Goal: Task Accomplishment & Management: Use online tool/utility

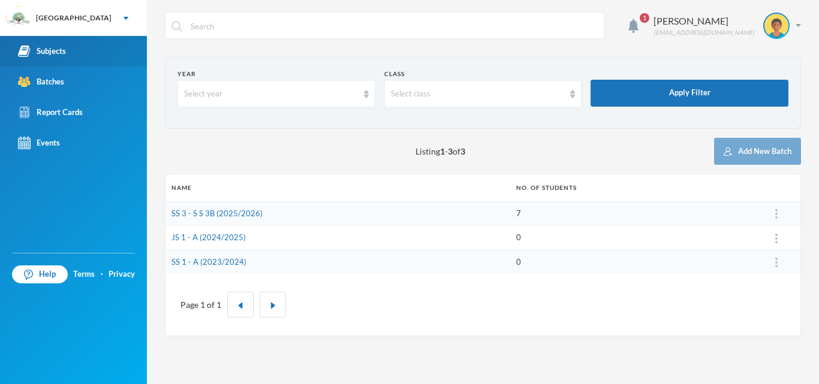
click at [64, 56] on div "Subjects" at bounding box center [42, 51] width 48 height 13
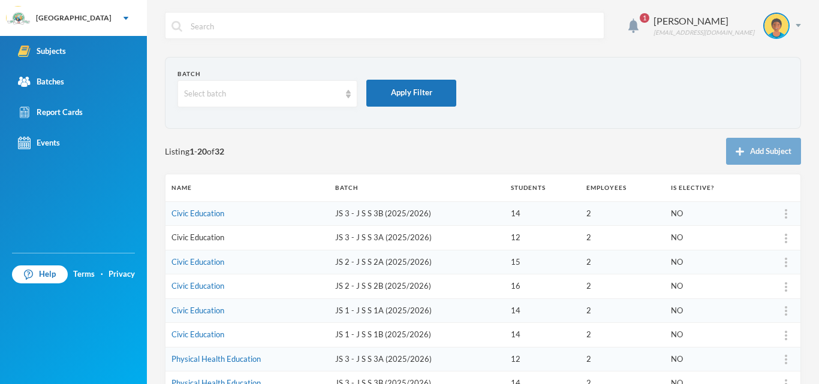
click at [203, 236] on link "Civic Education" at bounding box center [197, 238] width 53 height 10
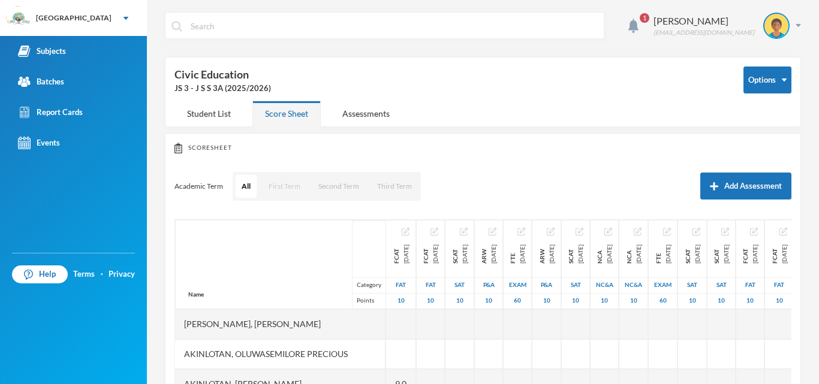
click at [286, 185] on button "First Term" at bounding box center [285, 186] width 44 height 23
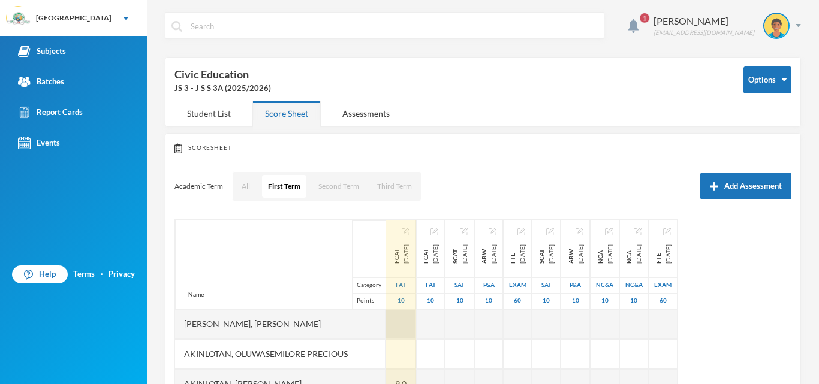
click at [392, 319] on div at bounding box center [401, 324] width 30 height 30
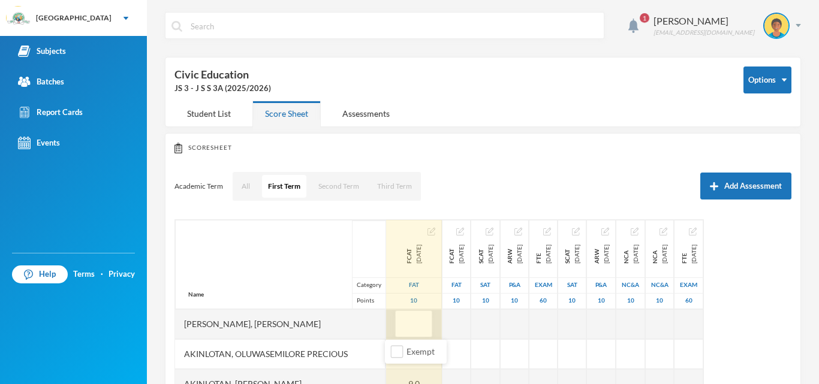
type input "8"
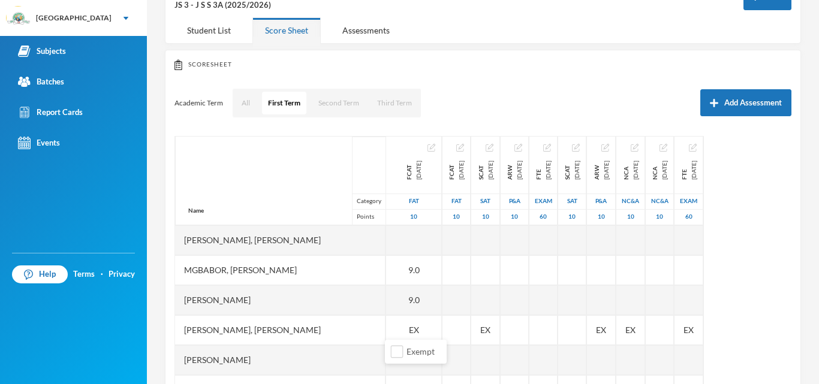
scroll to position [189, 0]
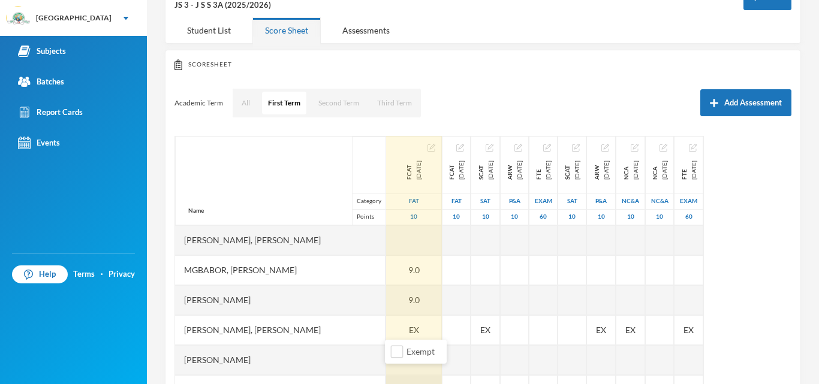
click at [402, 376] on div at bounding box center [414, 390] width 56 height 30
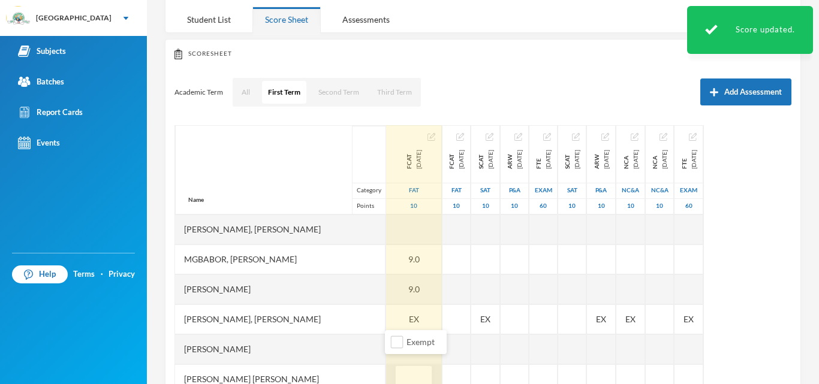
type input "7"
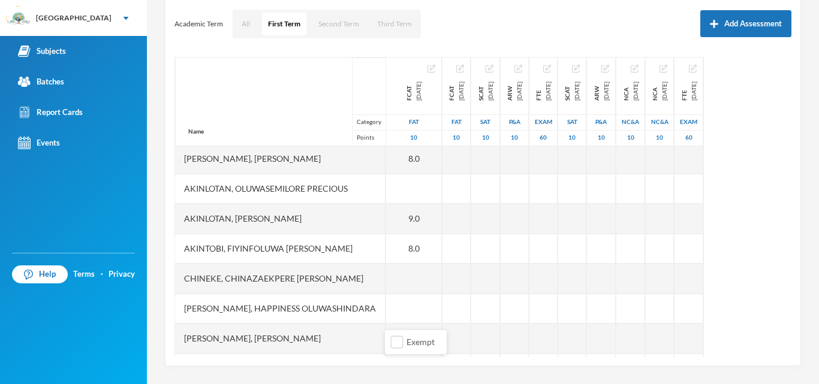
scroll to position [0, 0]
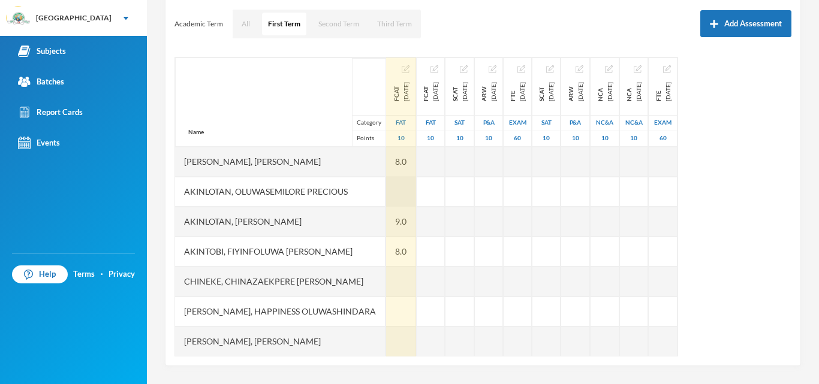
click at [390, 187] on div at bounding box center [401, 192] width 30 height 30
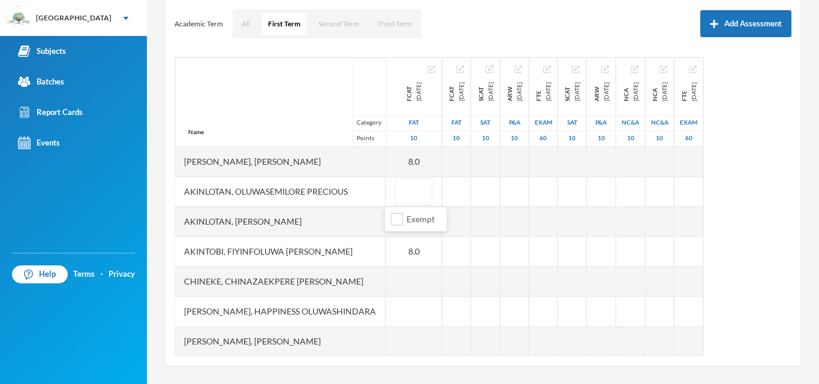
type input "9"
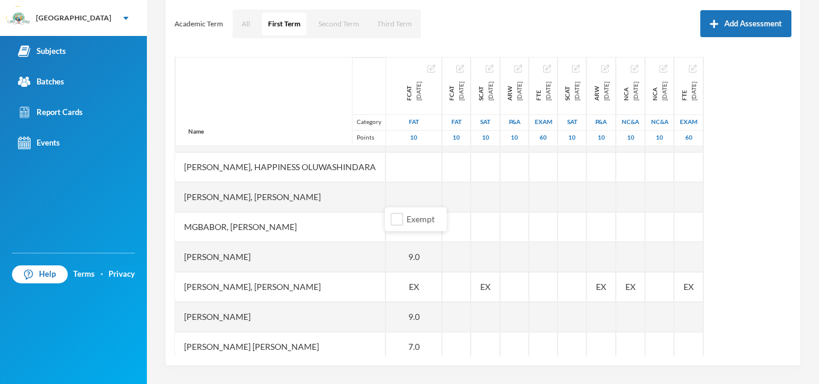
scroll to position [140, 0]
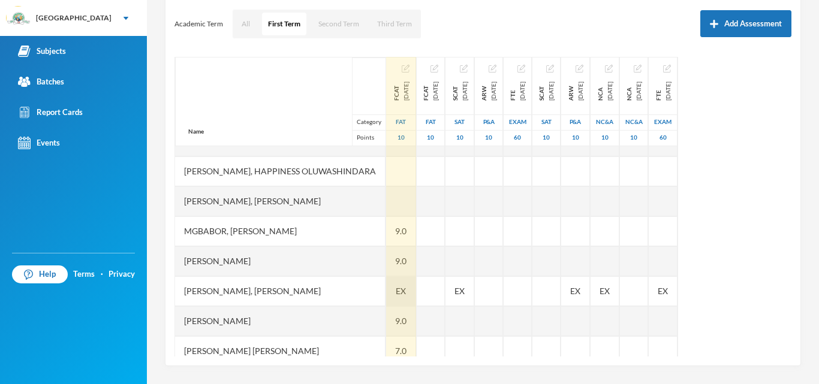
click at [406, 286] on div "EX" at bounding box center [401, 291] width 30 height 30
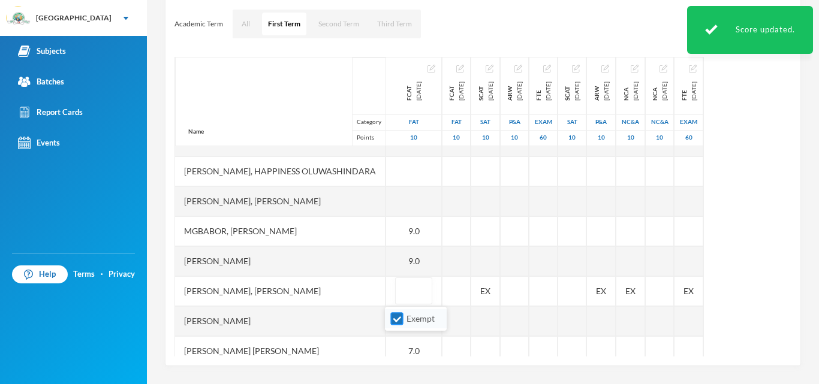
click at [396, 321] on input "Exempt" at bounding box center [397, 319] width 13 height 13
checkbox input "false"
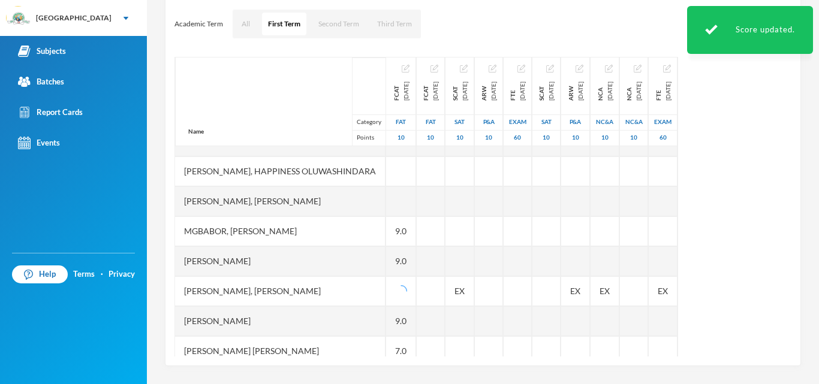
click at [341, 285] on div "[PERSON_NAME], [PERSON_NAME]" at bounding box center [280, 291] width 210 height 30
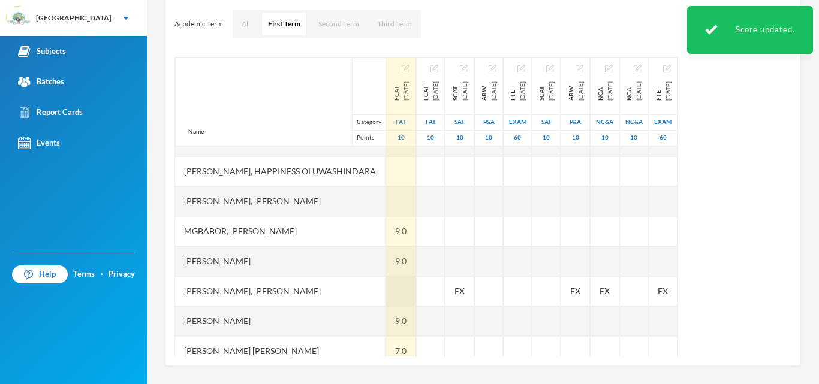
click at [398, 295] on div at bounding box center [401, 291] width 30 height 30
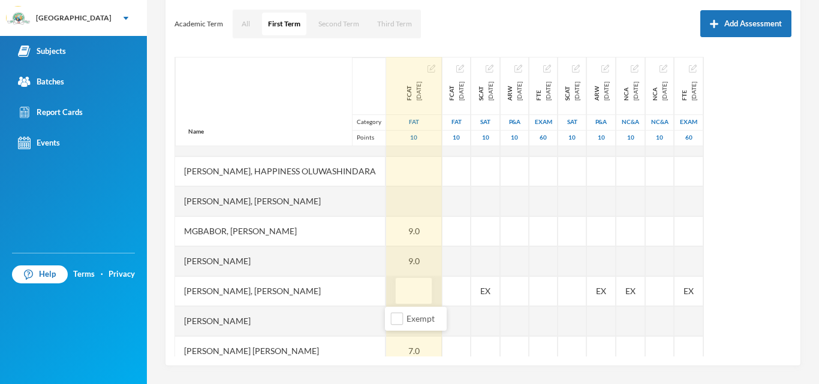
type input "9"
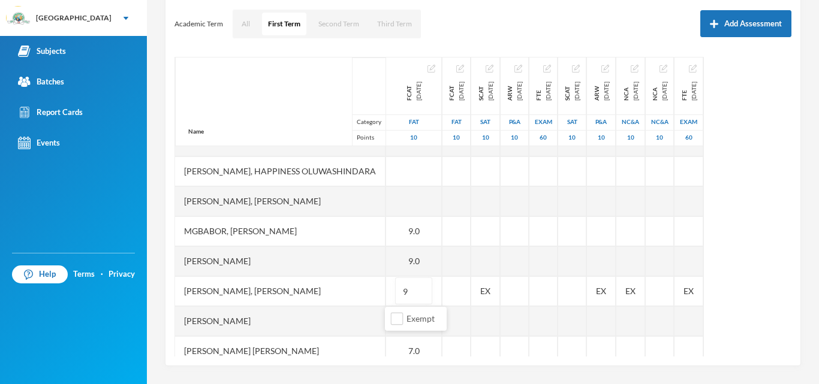
click at [343, 203] on div "[PERSON_NAME], [PERSON_NAME]" at bounding box center [280, 201] width 210 height 30
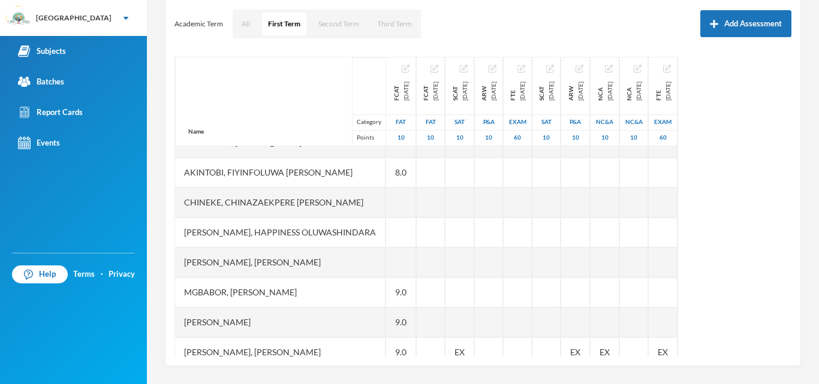
scroll to position [75, 0]
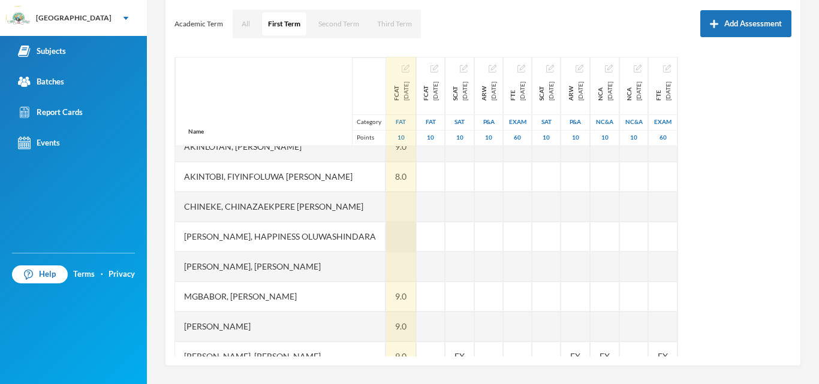
click at [386, 233] on div at bounding box center [401, 237] width 30 height 30
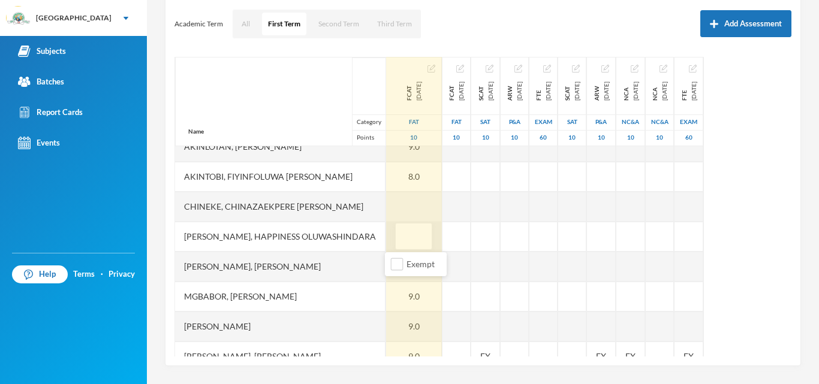
type input "8"
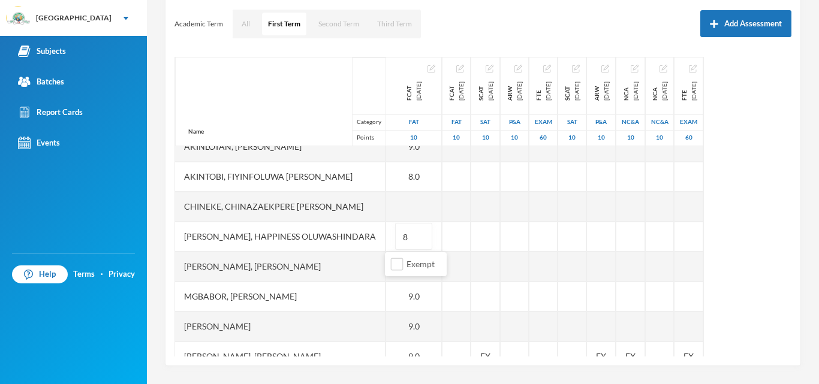
click at [263, 100] on div "Name Category Points" at bounding box center [280, 101] width 210 height 89
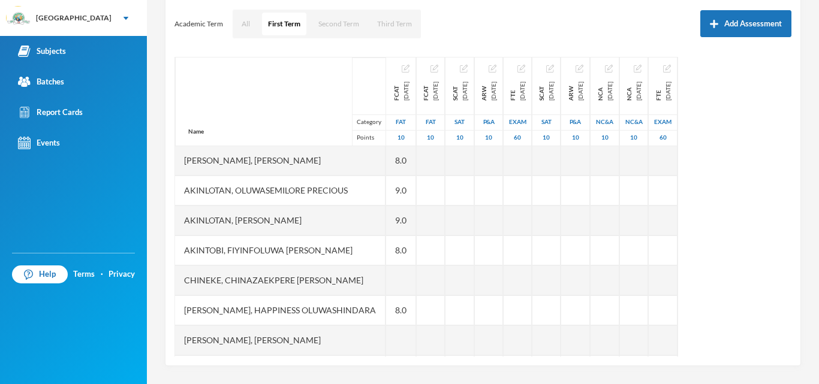
scroll to position [0, 0]
click at [455, 17] on div "Academic Term All First Term Second Term Third Term Add Assessment" at bounding box center [482, 24] width 617 height 30
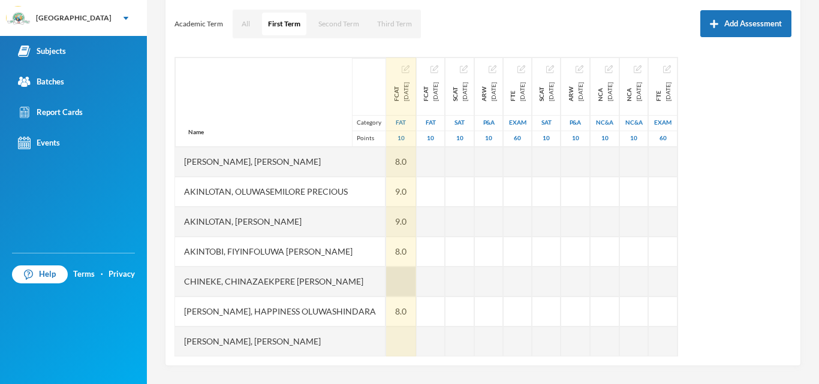
click at [387, 282] on div at bounding box center [401, 282] width 30 height 30
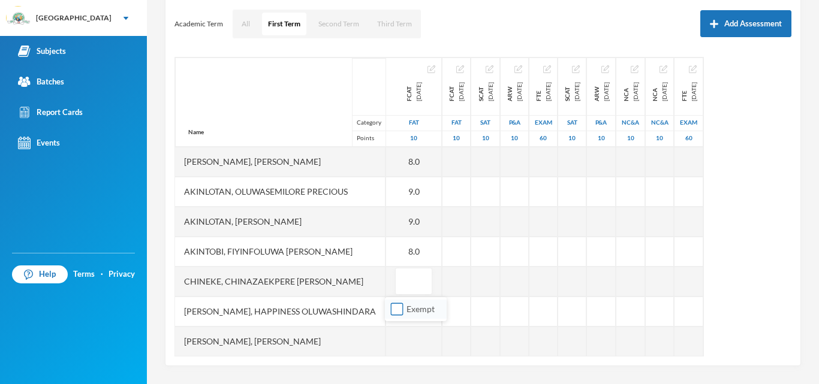
click at [396, 311] on input "Exempt" at bounding box center [397, 309] width 13 height 13
checkbox input "true"
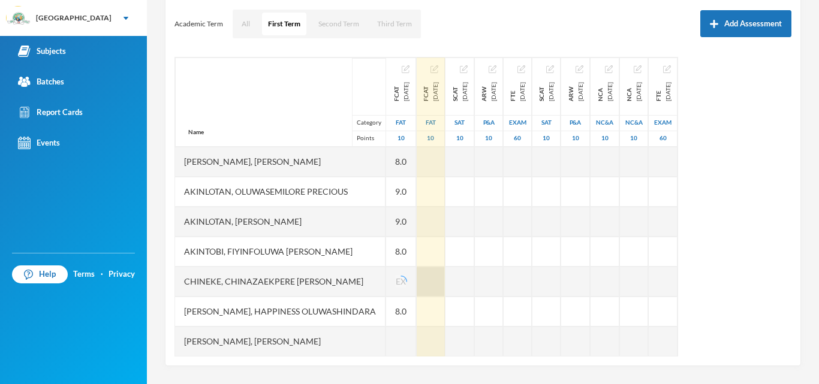
click at [445, 285] on div at bounding box center [431, 282] width 28 height 30
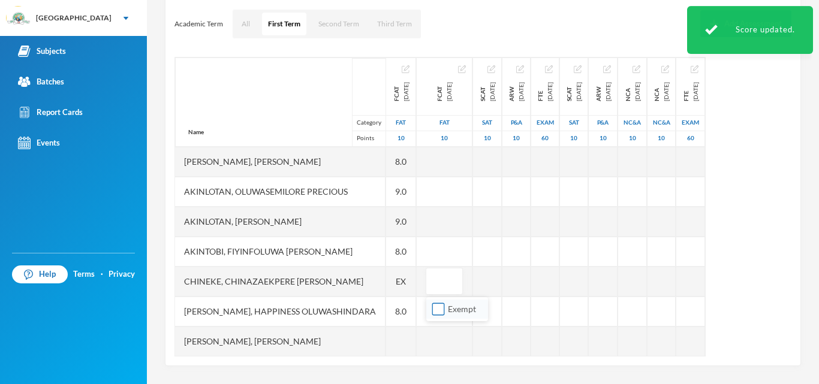
click at [435, 307] on input "Exempt" at bounding box center [438, 309] width 13 height 13
checkbox input "true"
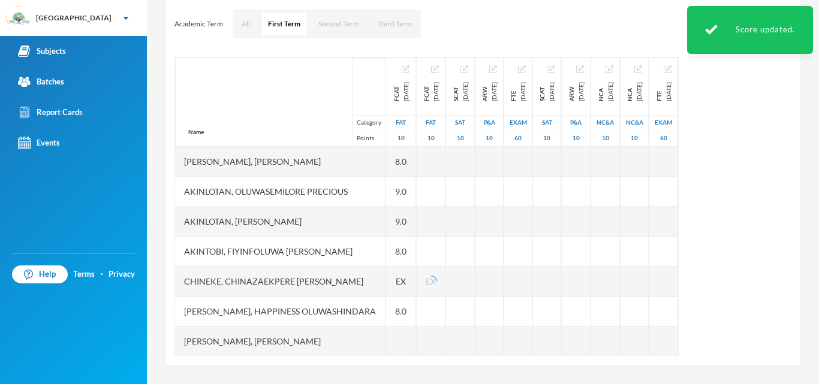
click at [266, 90] on div "Name Category Points" at bounding box center [280, 102] width 210 height 89
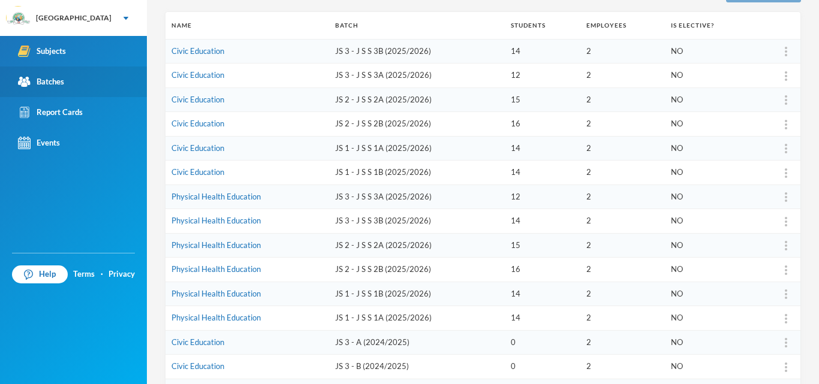
click at [58, 77] on div "Batches" at bounding box center [41, 82] width 46 height 13
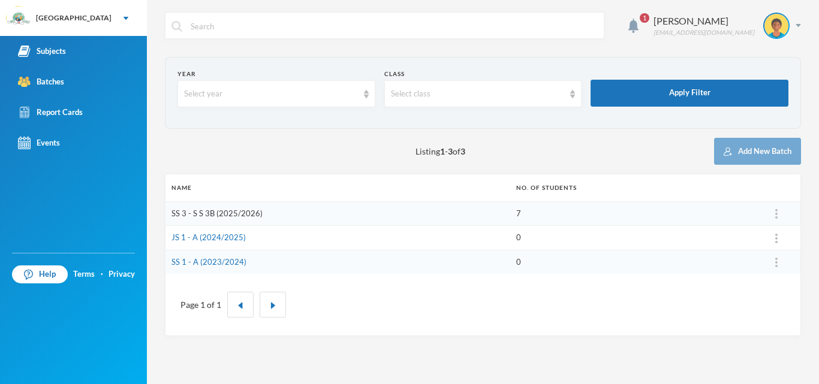
click at [221, 212] on link "SS 3 - S S 3B (2025/2026)" at bounding box center [216, 214] width 91 height 10
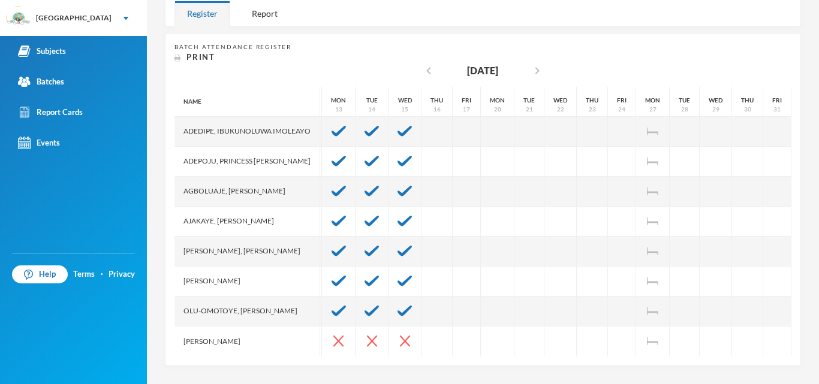
scroll to position [0, 282]
